Goal: Find specific page/section: Find specific page/section

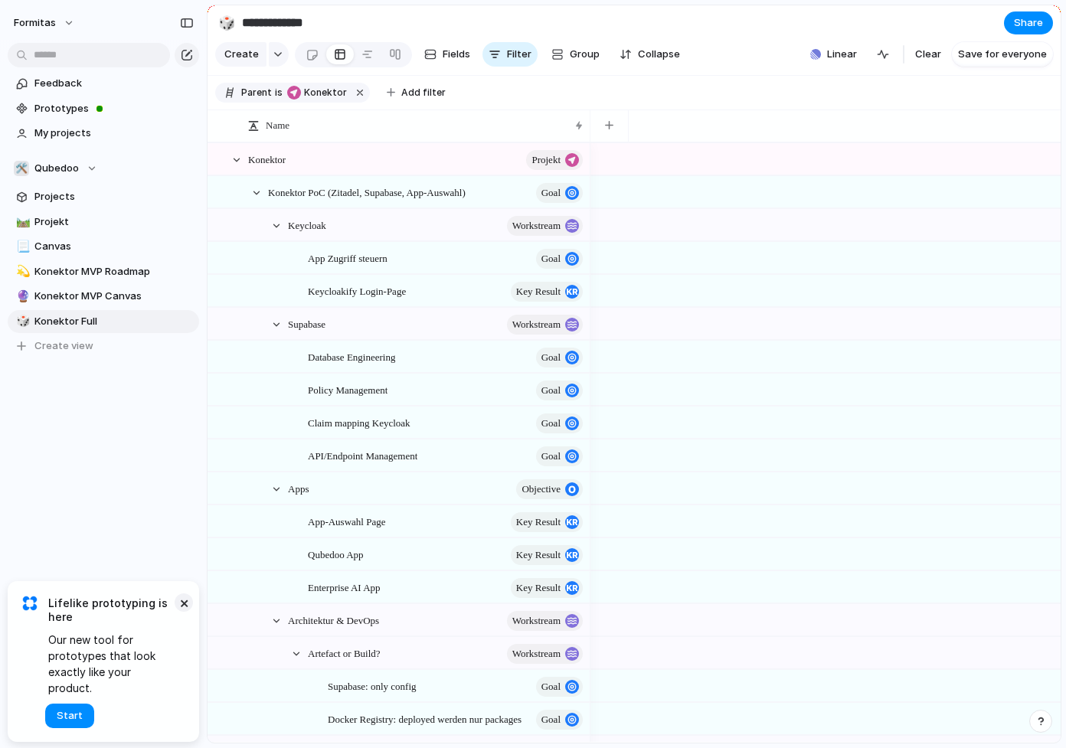
click at [180, 612] on button "×" at bounding box center [184, 602] width 18 height 18
click at [273, 233] on div at bounding box center [276, 226] width 14 height 14
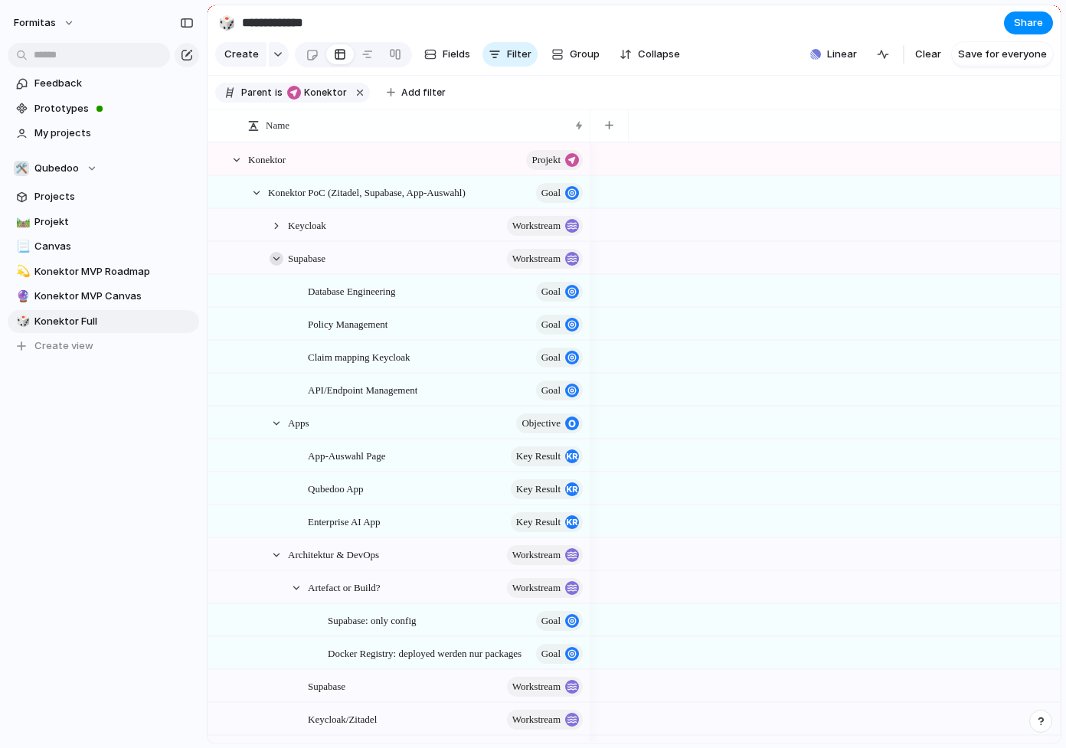
click at [277, 266] on div at bounding box center [276, 259] width 14 height 14
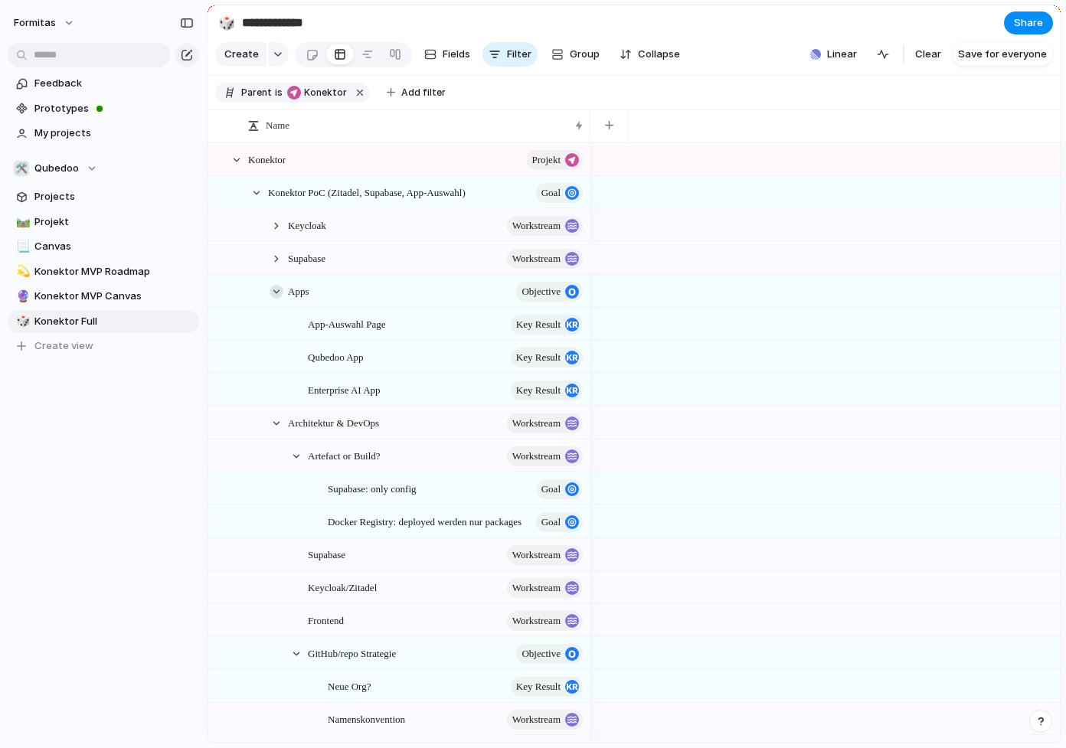
click at [278, 299] on div at bounding box center [276, 292] width 14 height 14
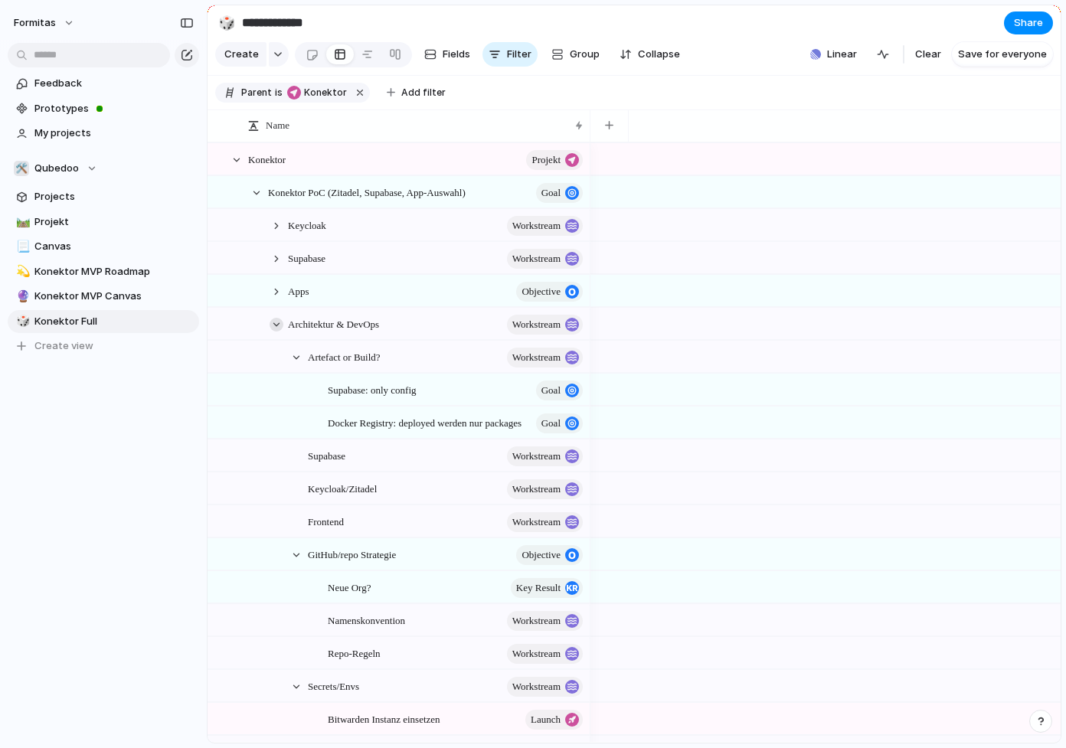
click at [275, 329] on div at bounding box center [276, 325] width 14 height 14
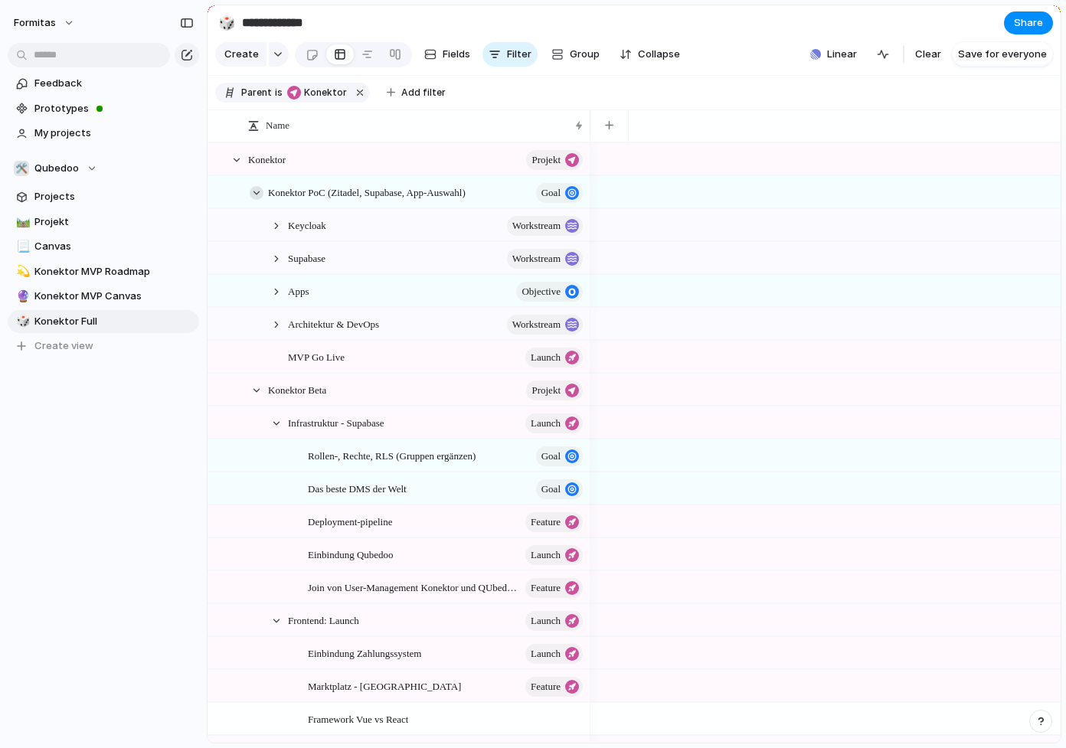
click at [256, 200] on div at bounding box center [257, 193] width 14 height 14
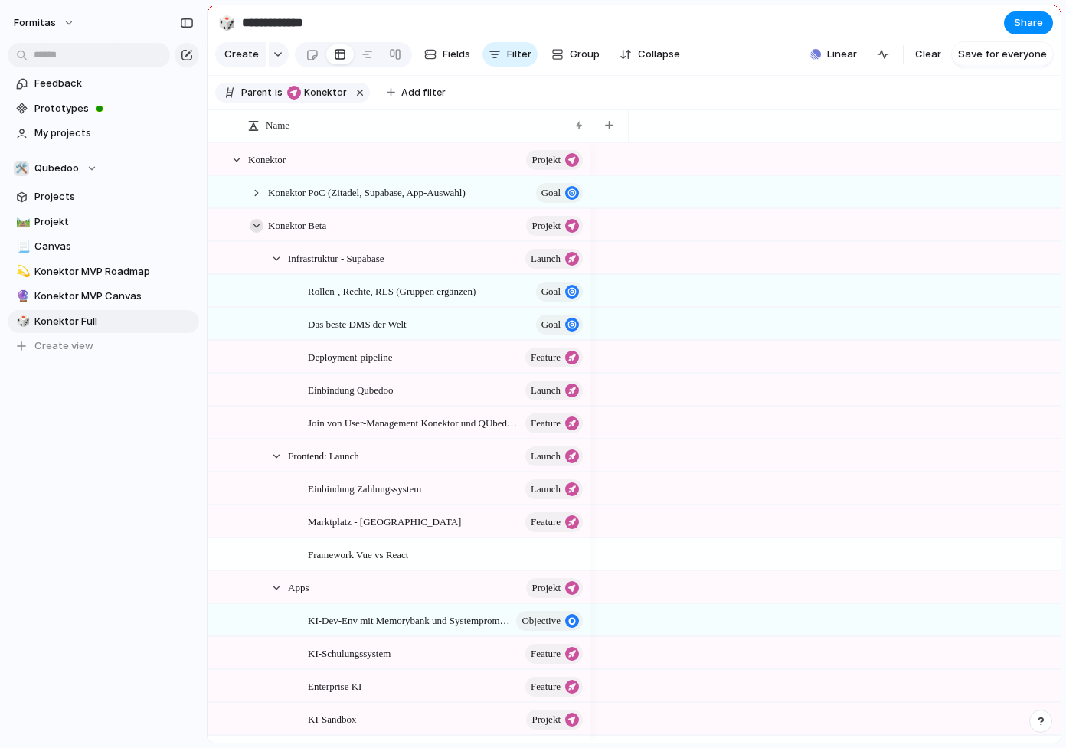
click at [253, 233] on div at bounding box center [257, 226] width 14 height 14
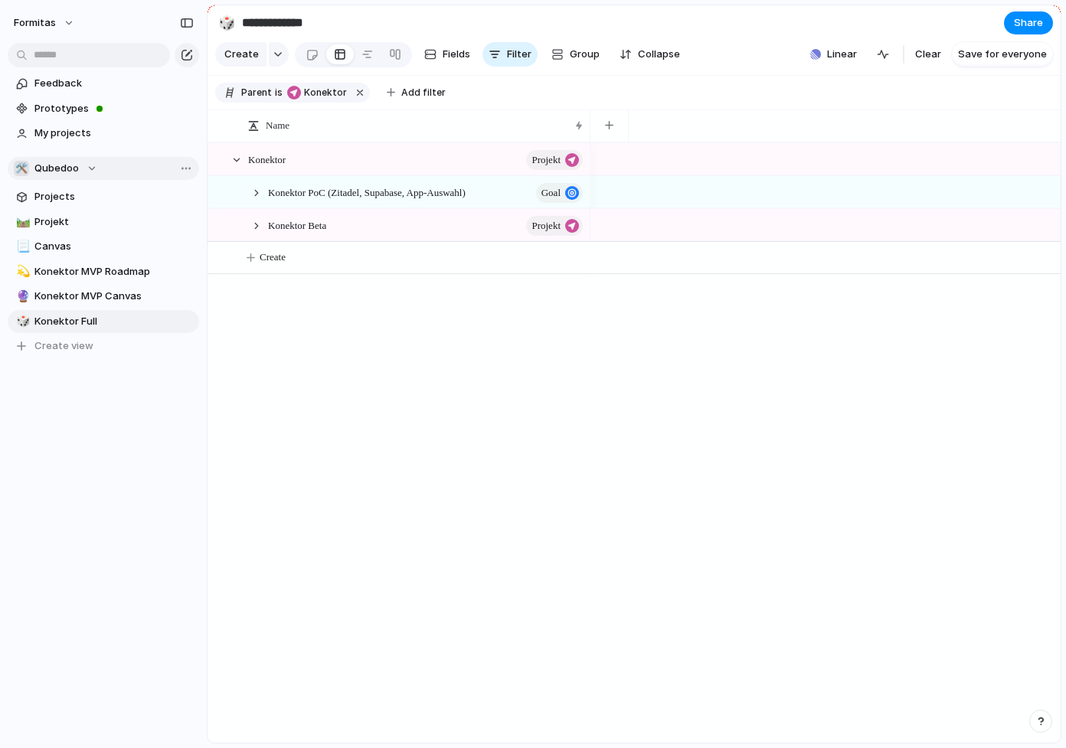
click at [96, 169] on div "🛠️ Qubedoo" at bounding box center [55, 168] width 83 height 15
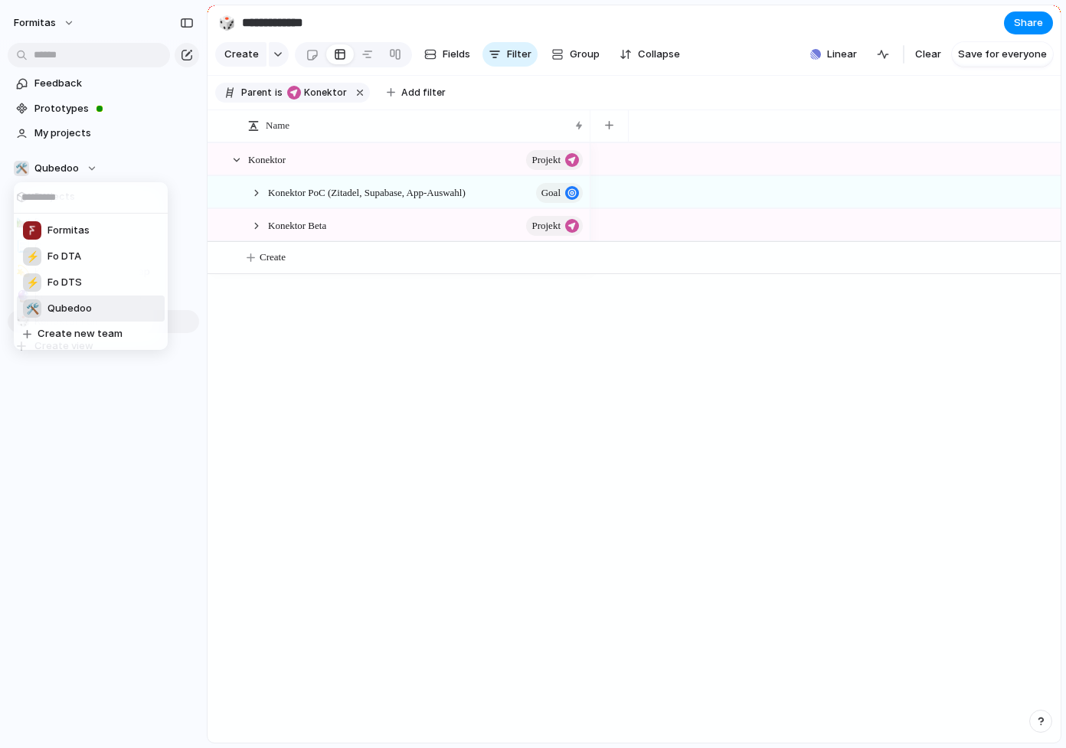
click at [108, 305] on li "🛠️ Qubedoo" at bounding box center [91, 309] width 148 height 26
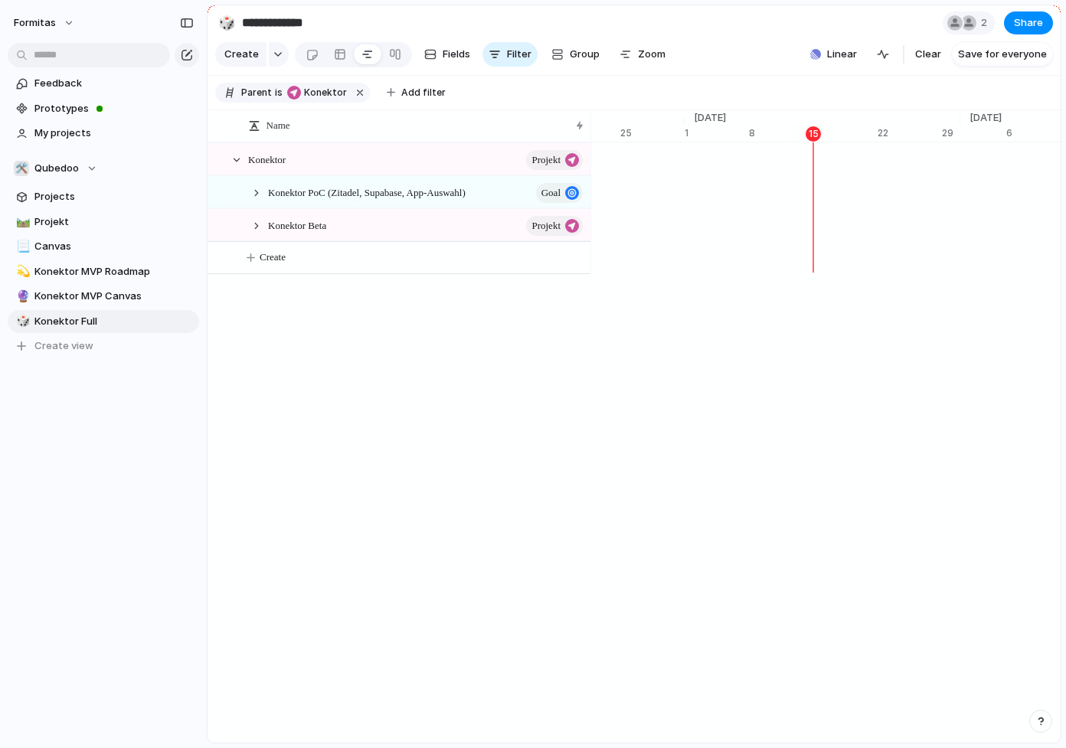
scroll to position [0, 9975]
click at [99, 213] on link "🛤️ Projekt" at bounding box center [103, 222] width 191 height 23
type input "*******"
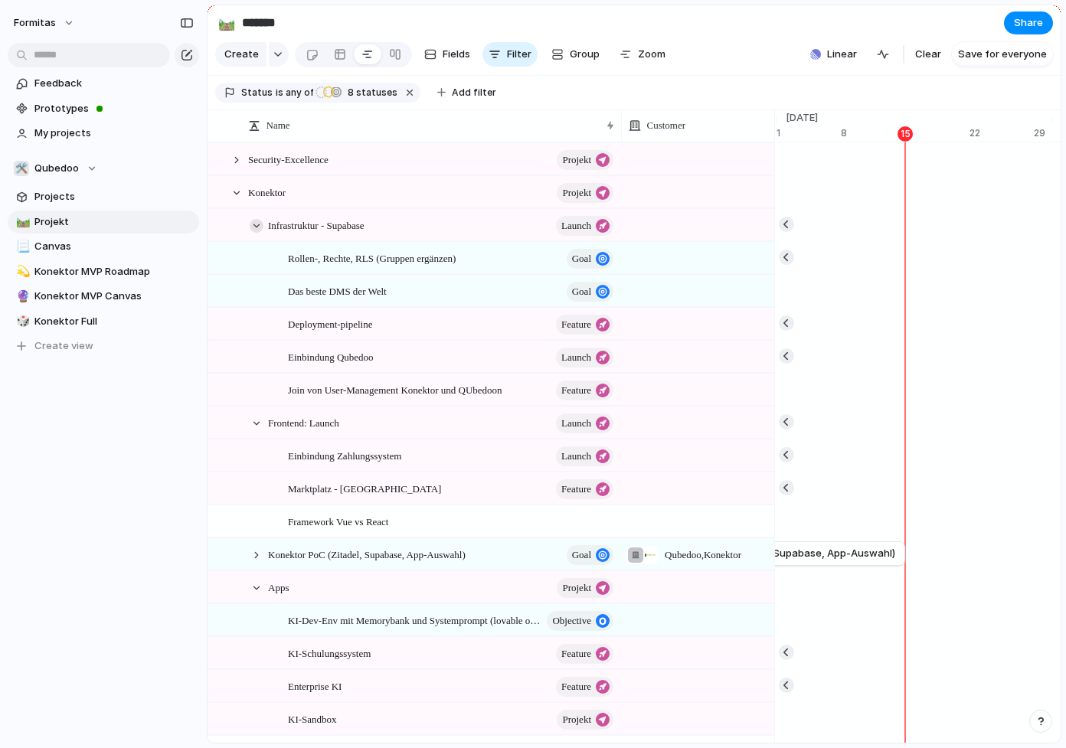
click at [256, 233] on div at bounding box center [257, 226] width 14 height 14
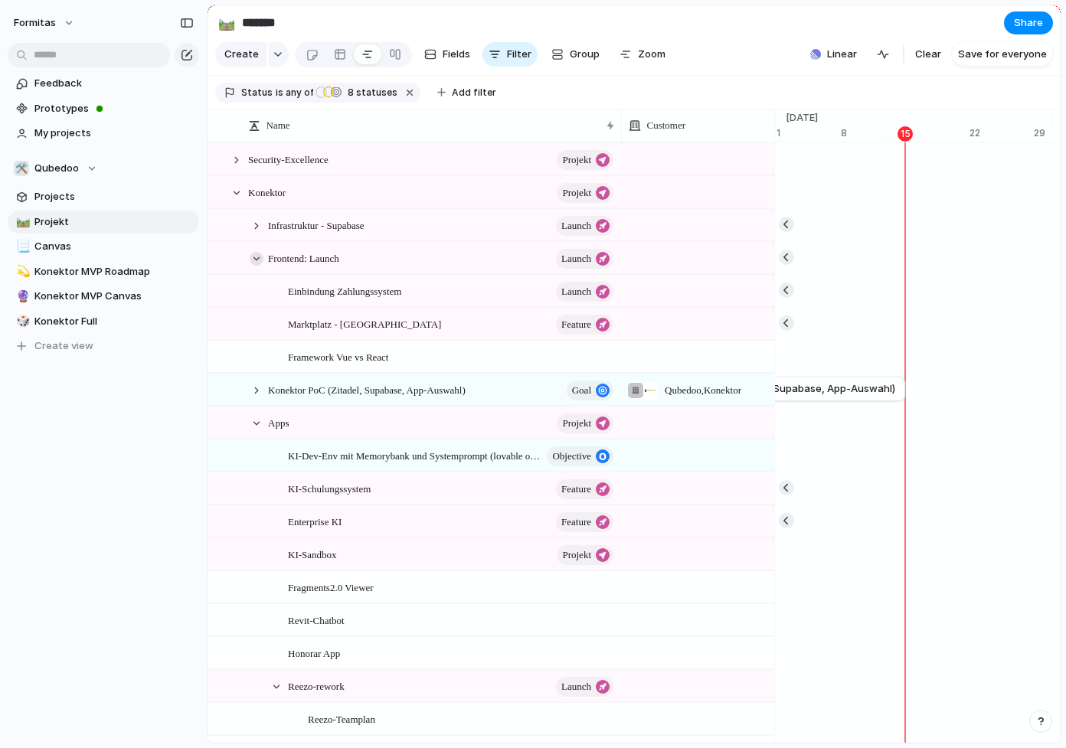
click at [253, 266] on div at bounding box center [257, 259] width 14 height 14
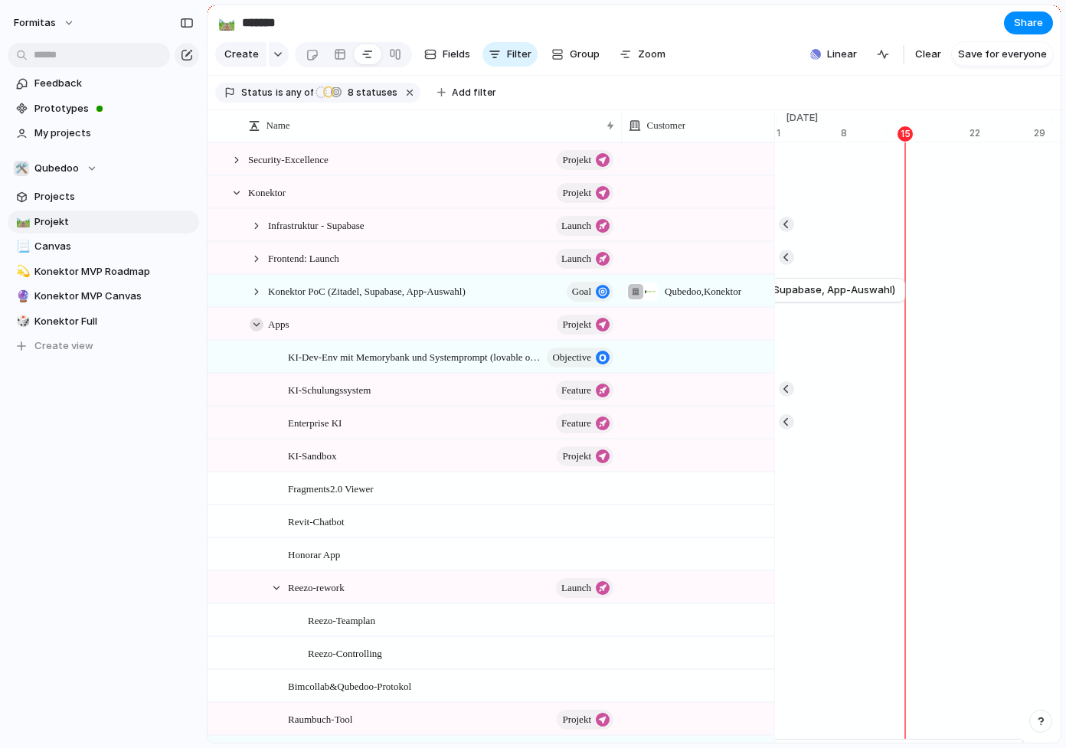
click at [258, 331] on div at bounding box center [257, 325] width 14 height 14
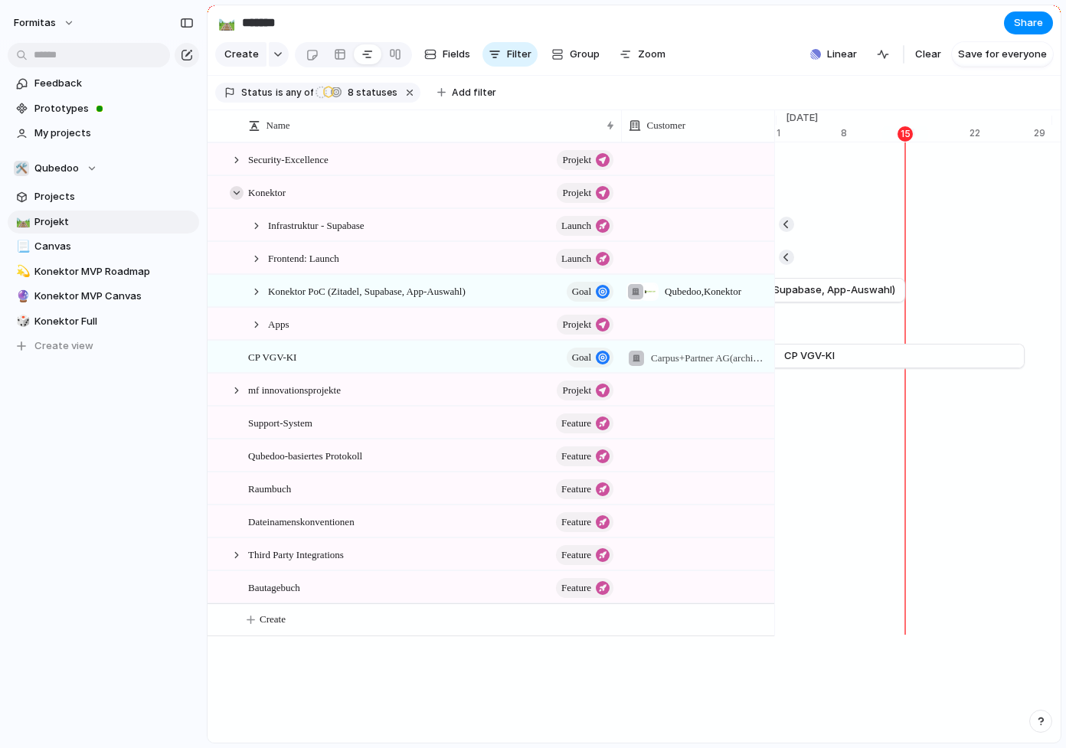
click at [239, 200] on div at bounding box center [237, 193] width 14 height 14
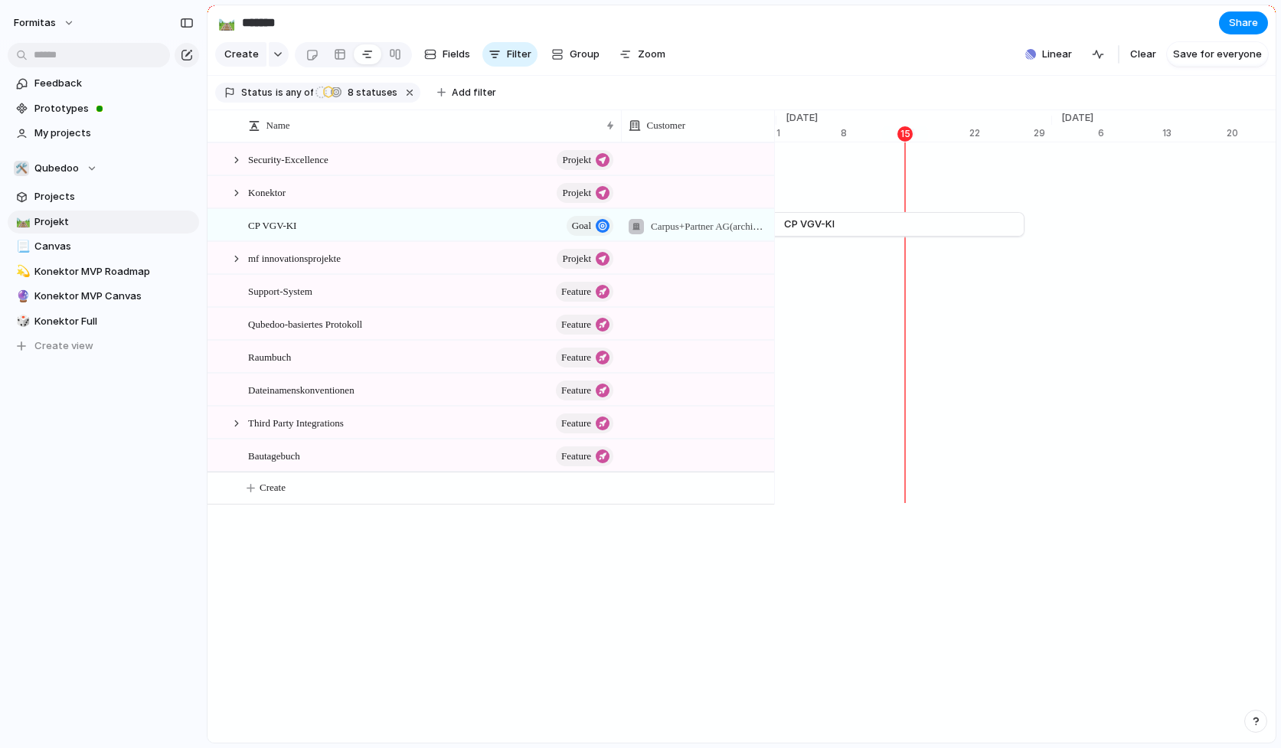
click at [155, 645] on div "Keep using Index You're approaching the free limit of 300 items Upgrade plan" at bounding box center [103, 691] width 207 height 103
